Goal: Transaction & Acquisition: Purchase product/service

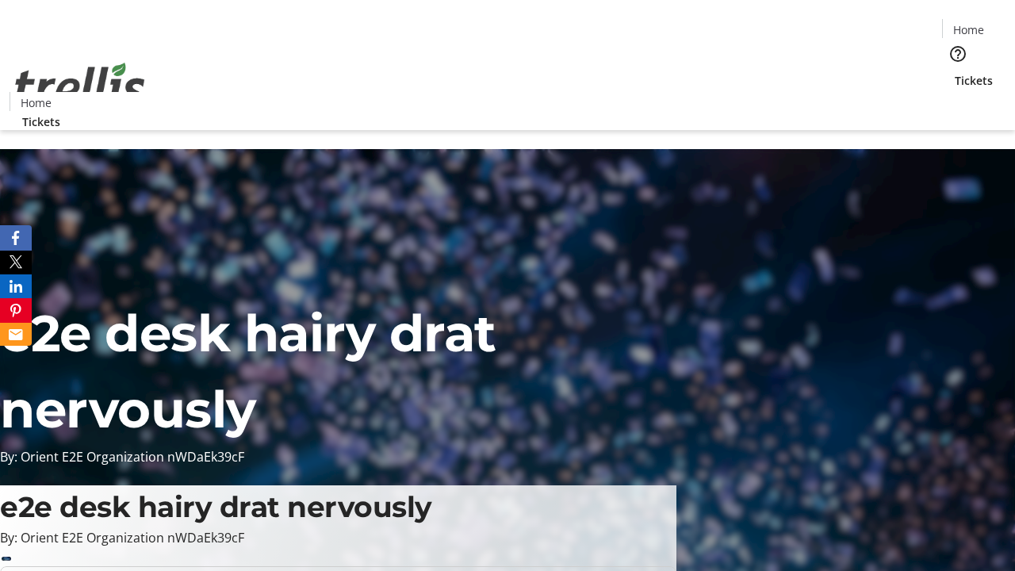
click at [955, 72] on span "Tickets" at bounding box center [974, 80] width 38 height 17
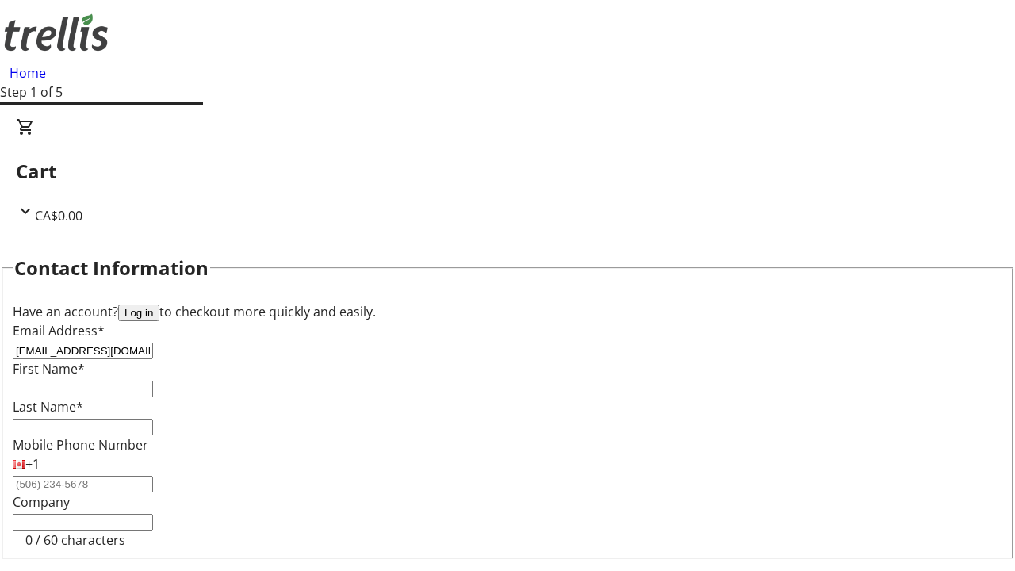
type input "[EMAIL_ADDRESS][DOMAIN_NAME]"
type input "Sylvan"
type input "[PERSON_NAME]"
